Goal: Ask a question

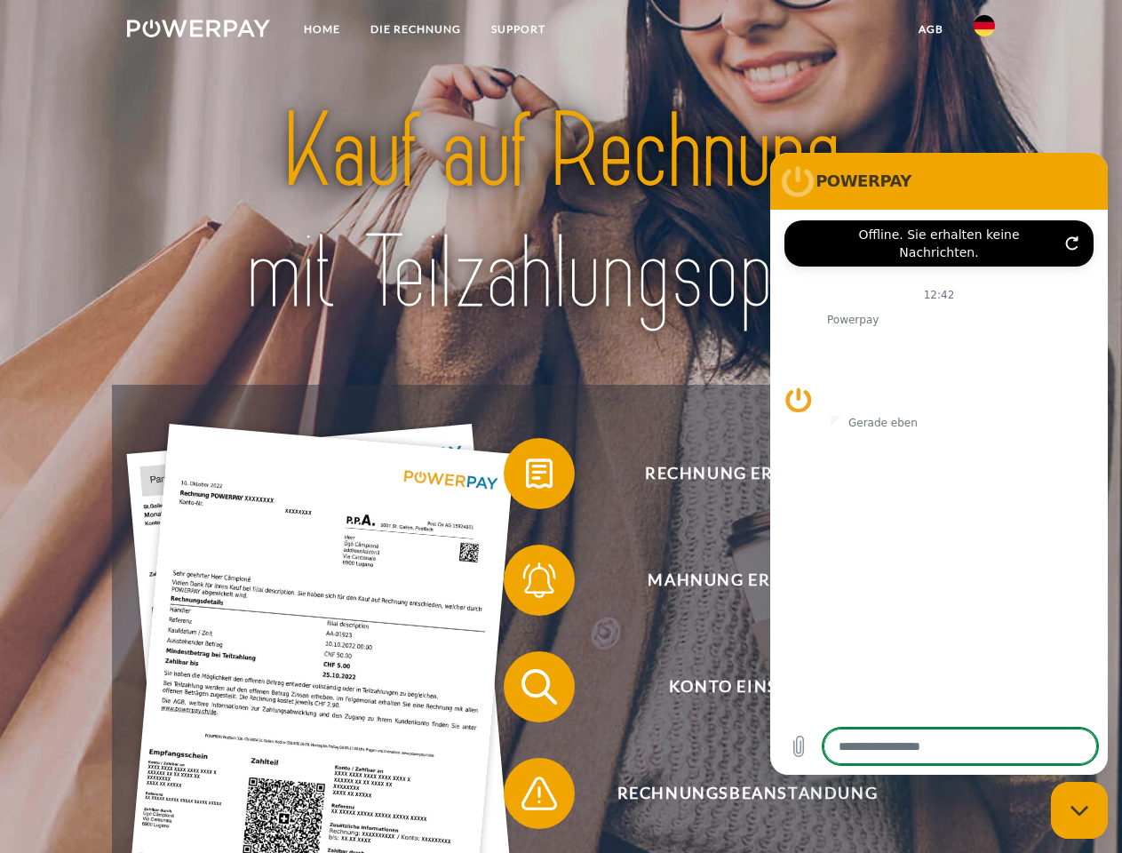
click at [198, 31] on img at bounding box center [198, 29] width 143 height 18
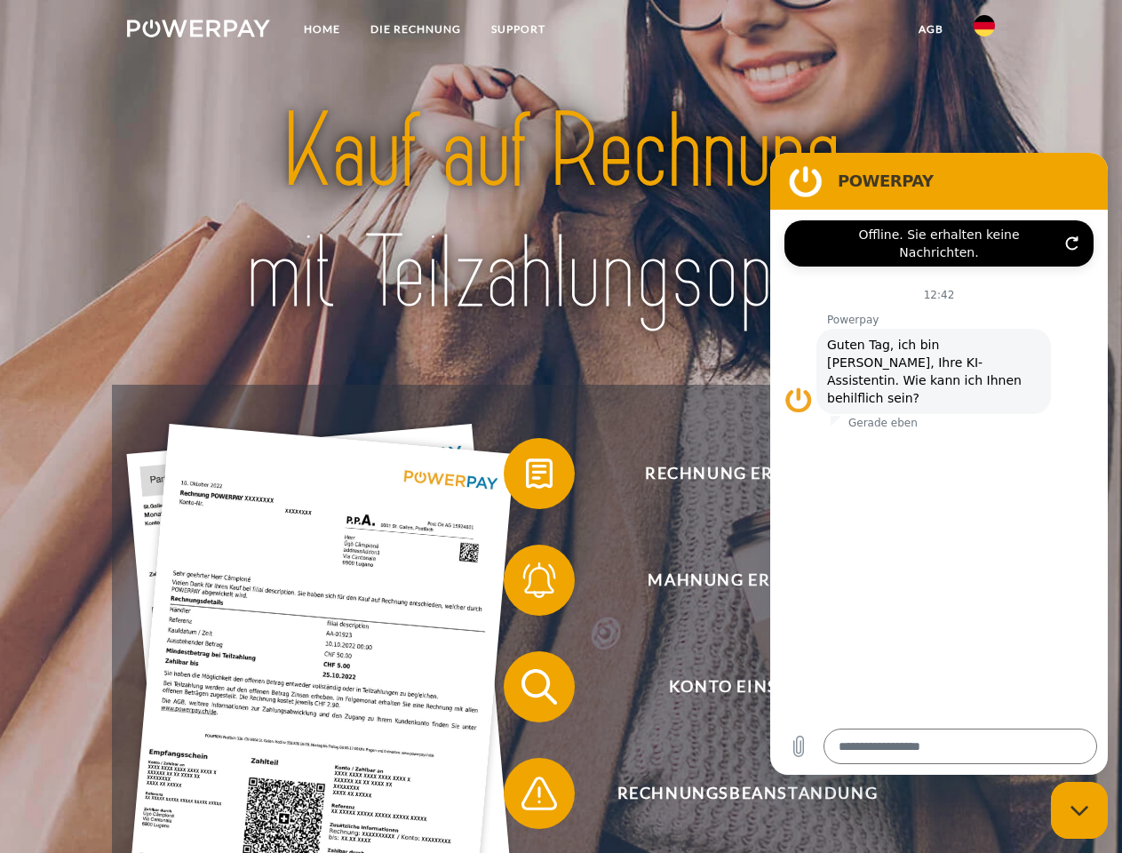
click at [984, 31] on img at bounding box center [984, 25] width 21 height 21
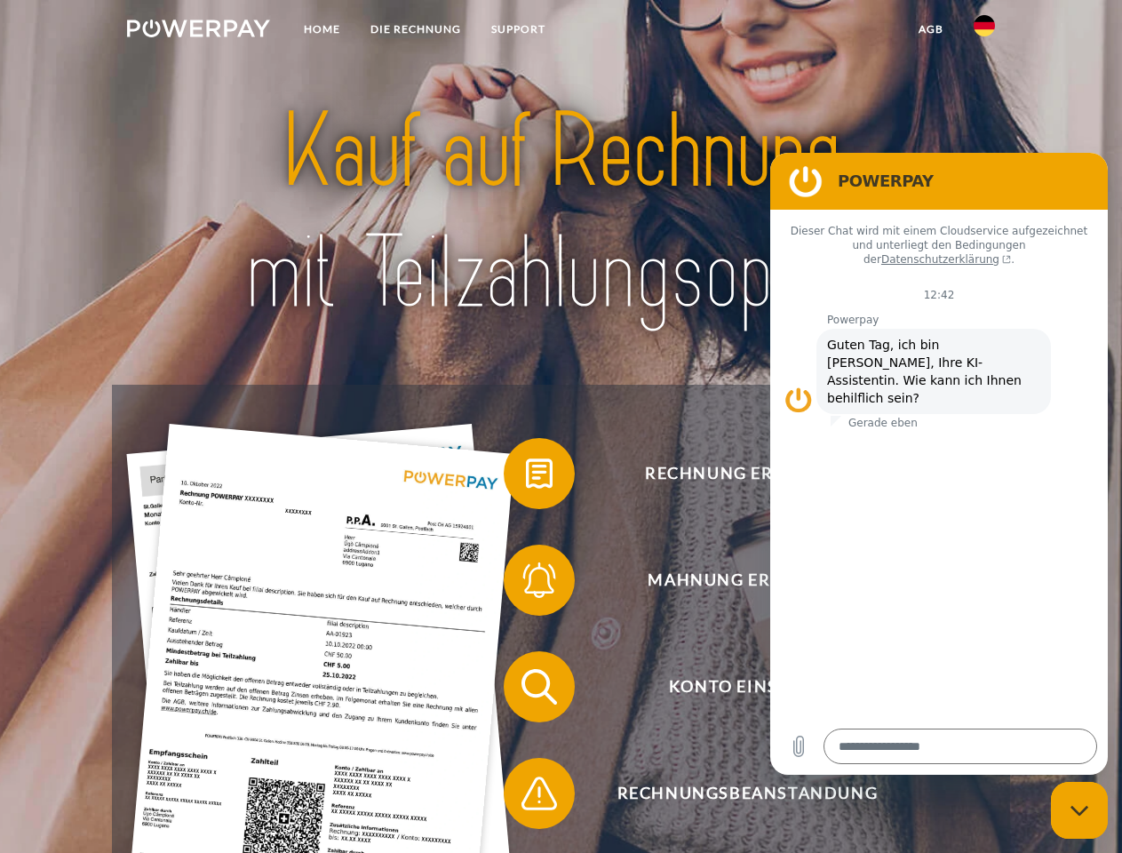
click at [930, 29] on link "agb" at bounding box center [931, 29] width 55 height 32
click at [526, 477] on span at bounding box center [512, 473] width 89 height 89
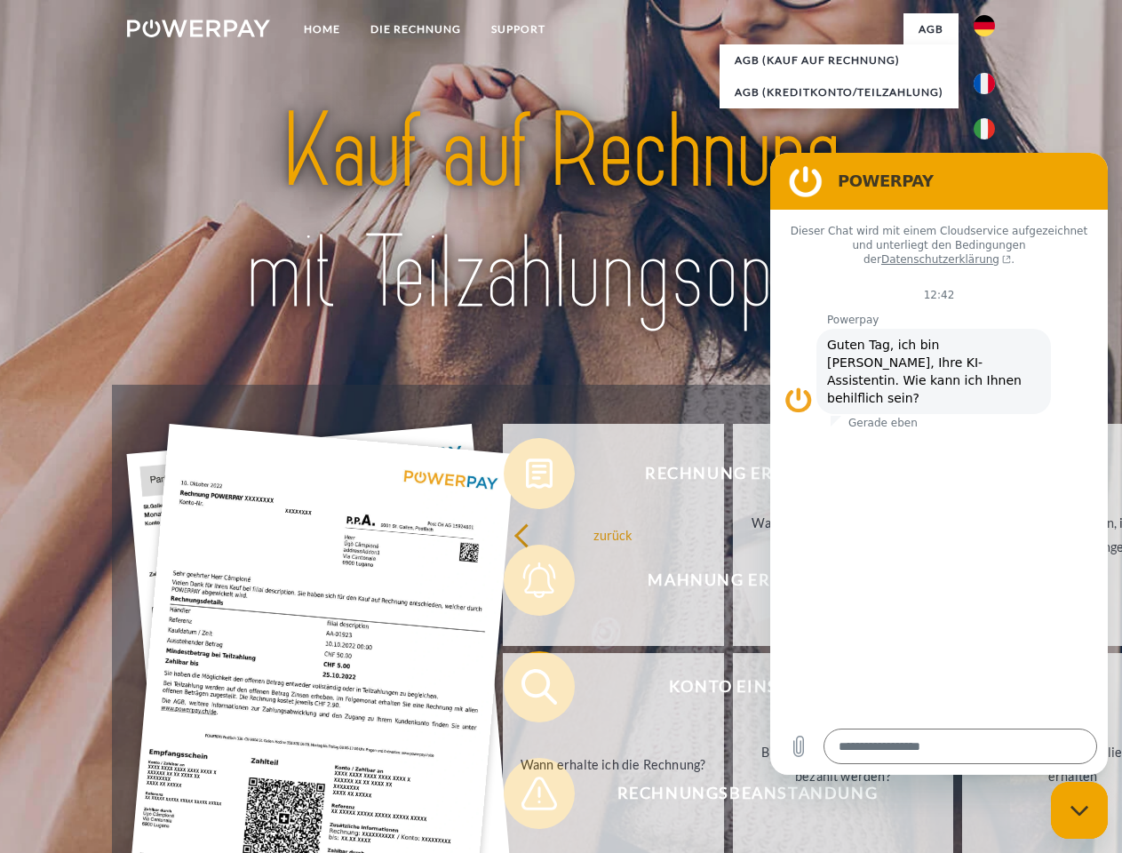
click at [526, 584] on div "Rechnung erhalten? Mahnung erhalten? Konto einsehen" at bounding box center [560, 740] width 897 height 711
click at [733, 690] on link "Bis wann muss die Rechnung bezahlt werden?" at bounding box center [843, 764] width 221 height 222
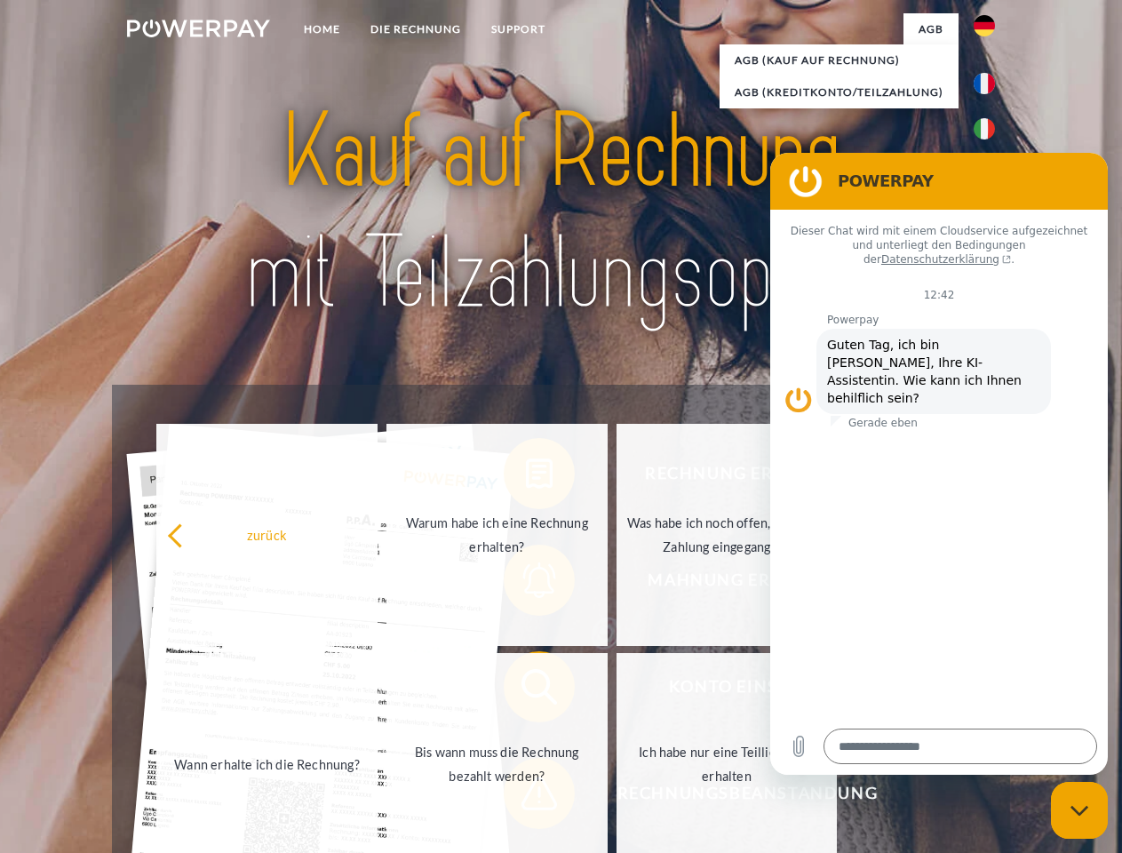
click at [526, 797] on span at bounding box center [512, 793] width 89 height 89
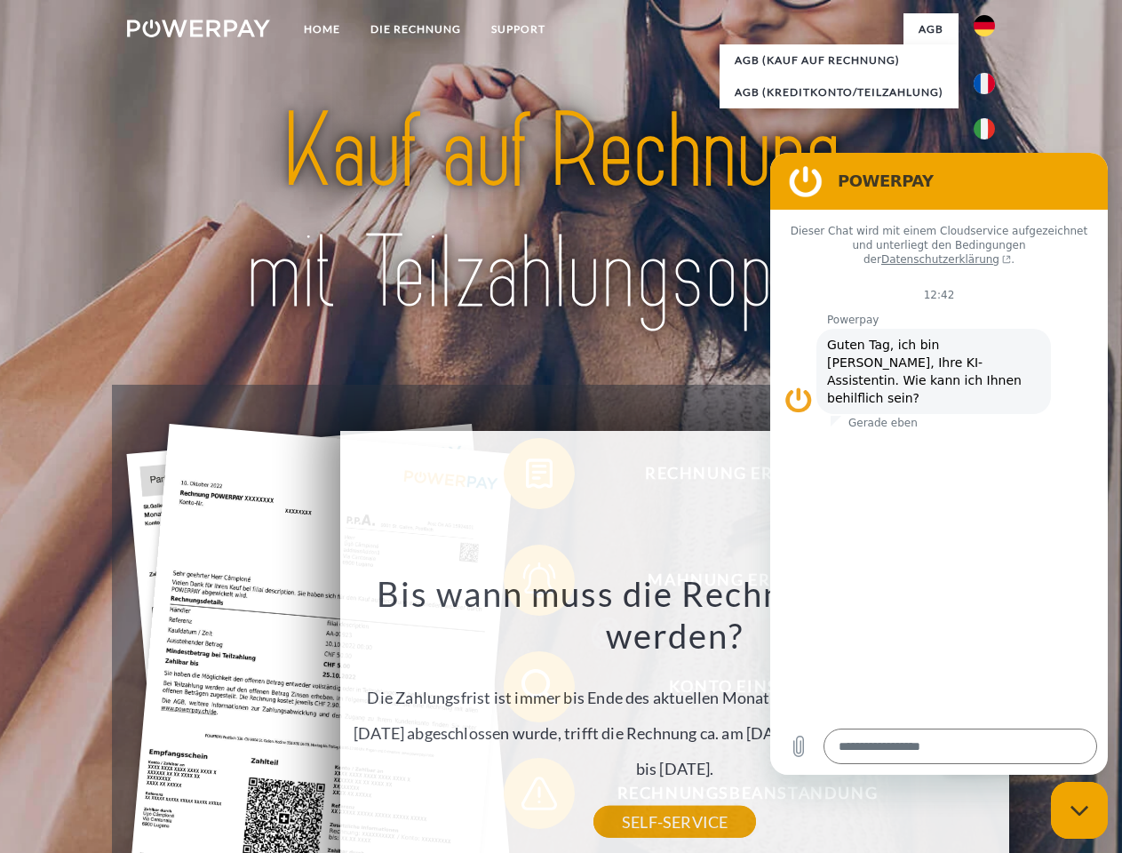
click at [1080, 810] on icon "Messaging-Fenster schließen" at bounding box center [1080, 811] width 19 height 12
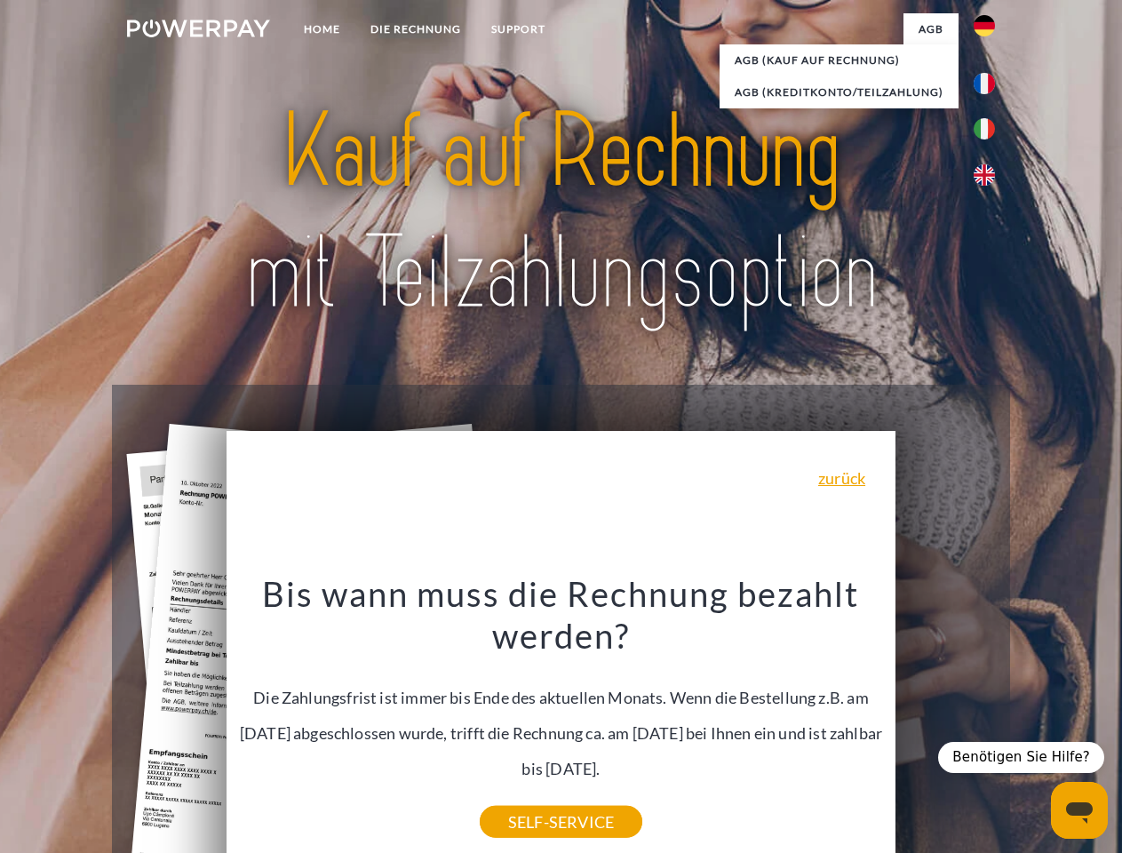
type textarea "*"
